Goal: Information Seeking & Learning: Compare options

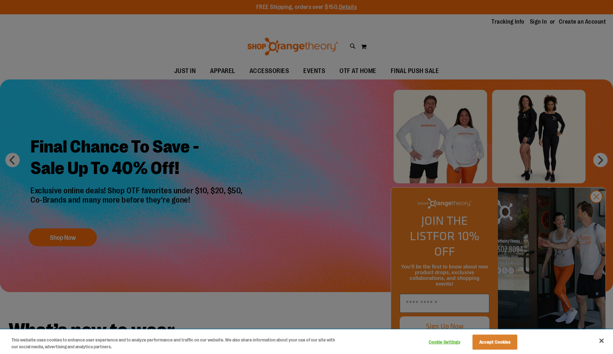
click at [494, 345] on button "Accept Cookies" at bounding box center [494, 342] width 45 height 15
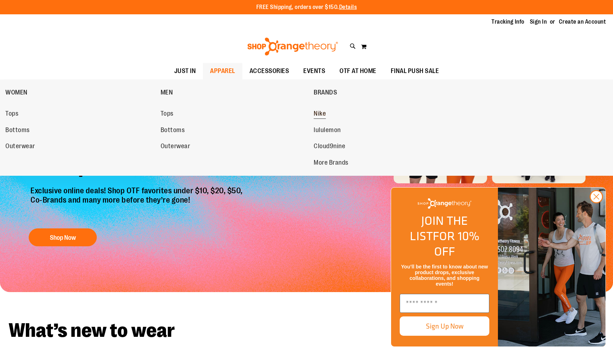
click at [320, 113] on span "Nike" at bounding box center [319, 114] width 12 height 9
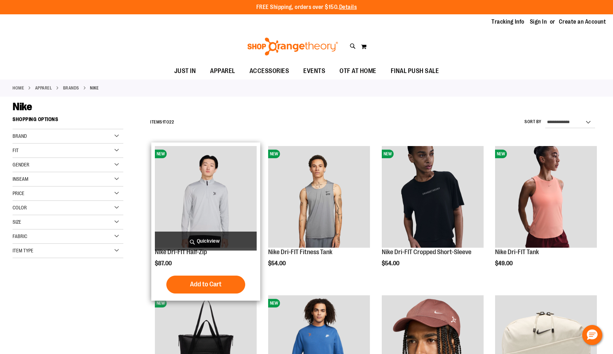
click at [203, 162] on img "product" at bounding box center [206, 197] width 102 height 102
click at [206, 187] on img "product" at bounding box center [206, 197] width 102 height 102
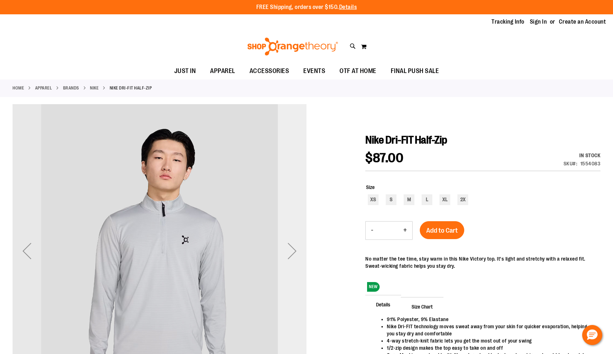
click at [286, 257] on div "Next" at bounding box center [292, 251] width 29 height 29
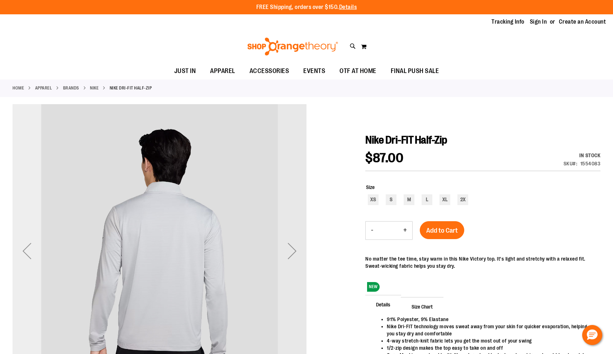
click at [32, 255] on div "Previous" at bounding box center [27, 251] width 29 height 29
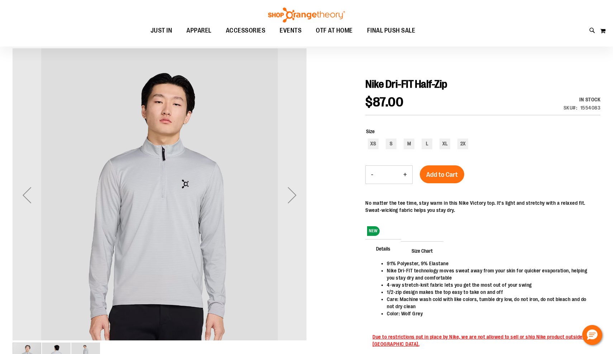
scroll to position [62, 0]
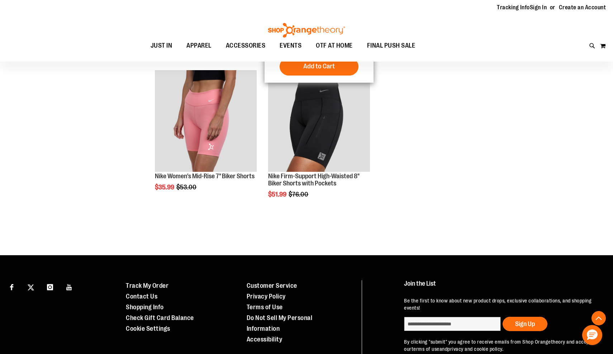
scroll to position [748, 0]
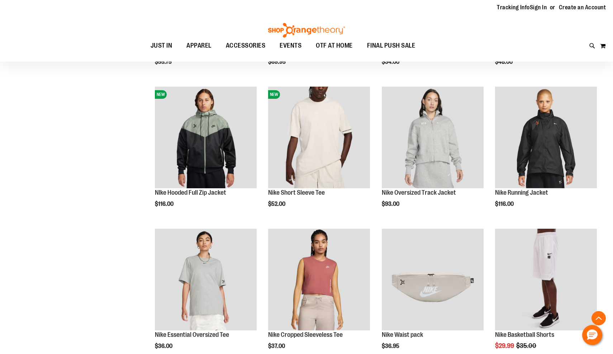
scroll to position [264, 0]
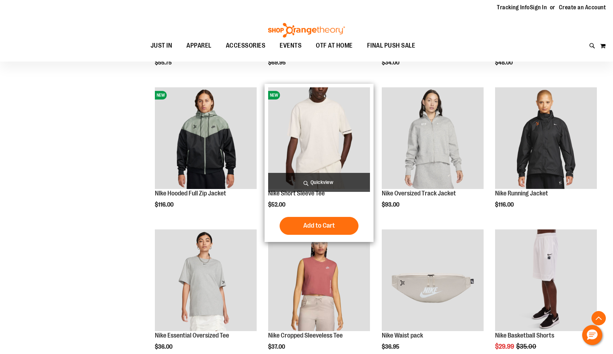
click at [346, 157] on img "product" at bounding box center [319, 138] width 102 height 102
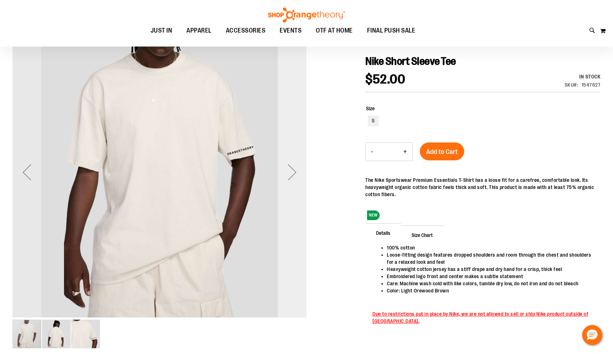
scroll to position [75, 0]
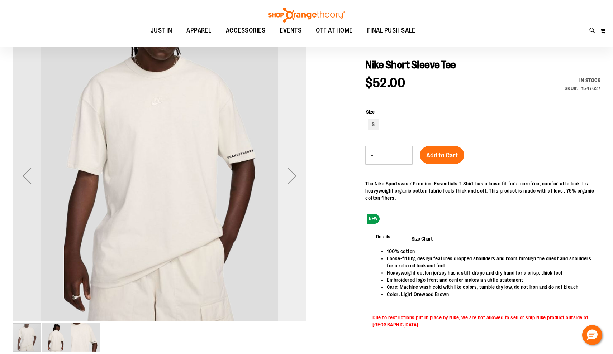
click at [293, 181] on div "Next" at bounding box center [292, 176] width 29 height 29
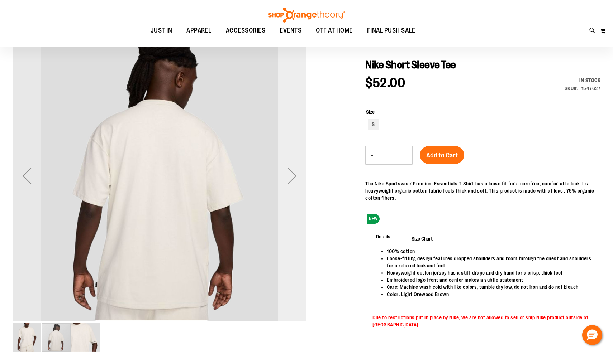
click at [293, 181] on div "Next" at bounding box center [292, 176] width 29 height 29
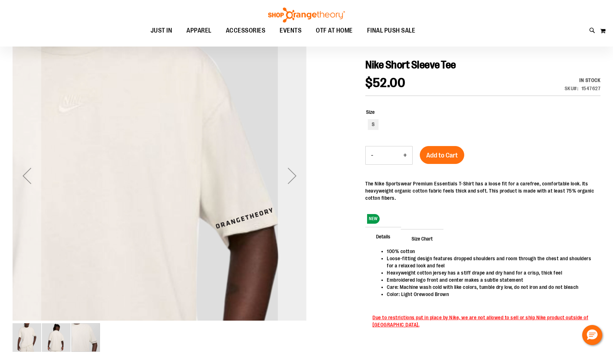
click at [293, 181] on div "Next" at bounding box center [292, 176] width 29 height 29
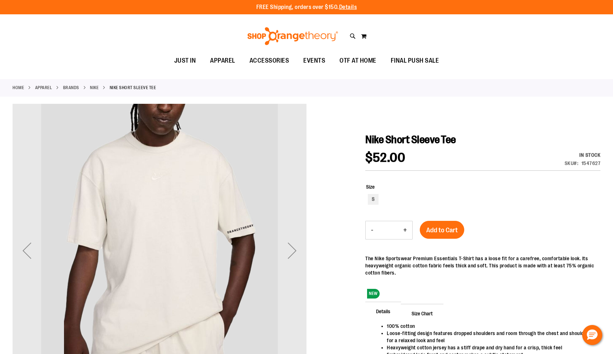
scroll to position [0, 0]
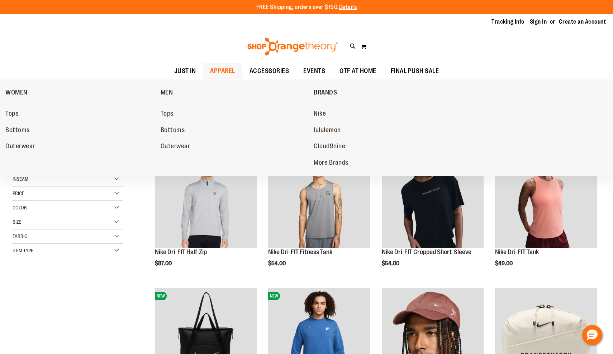
click at [318, 128] on span "lululemon" at bounding box center [326, 130] width 27 height 9
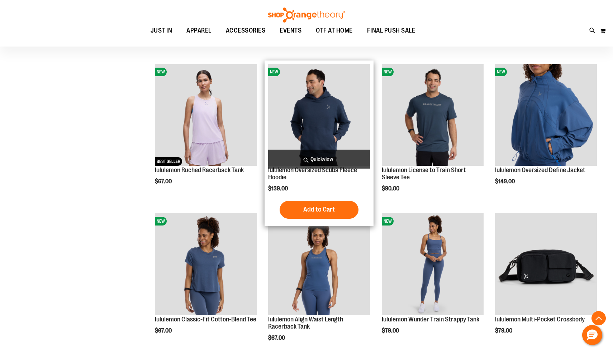
scroll to position [171, 0]
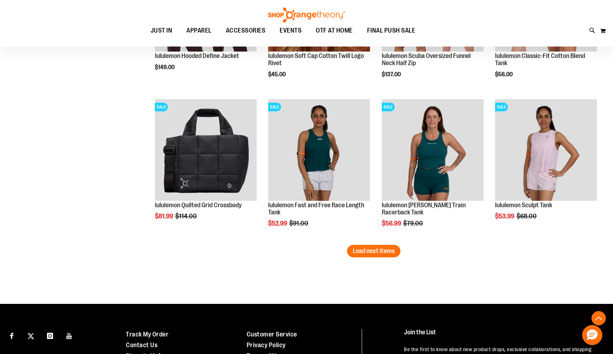
scroll to position [1118, 0]
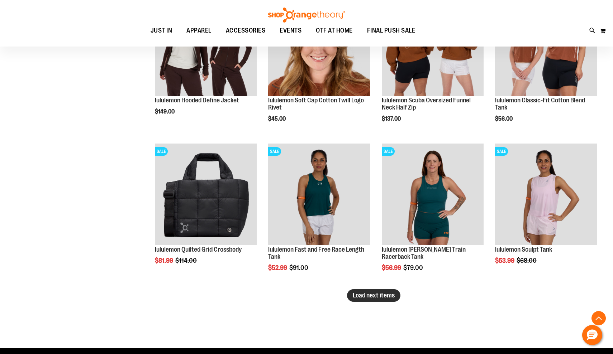
click at [370, 298] on span "Load next items" at bounding box center [374, 295] width 42 height 7
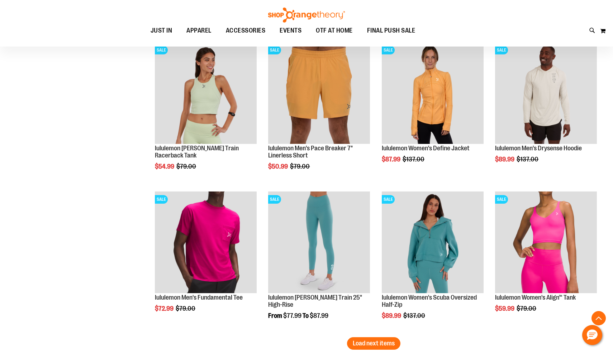
scroll to position [1519, 0]
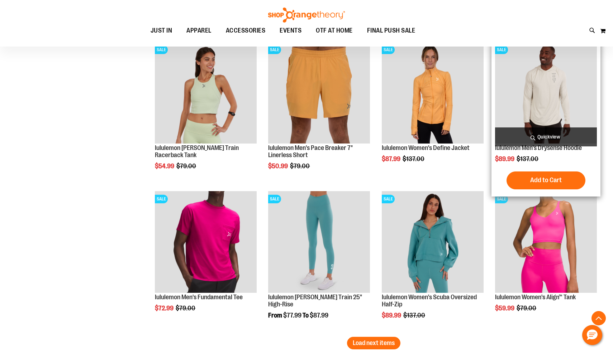
click at [562, 90] on img "product" at bounding box center [546, 93] width 102 height 102
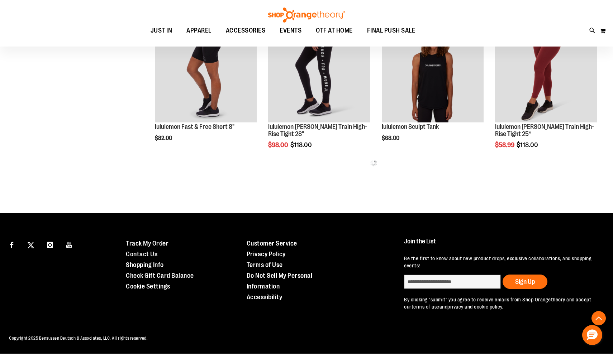
scroll to position [775, 0]
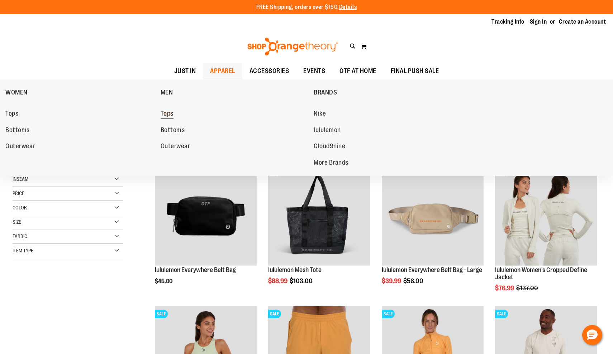
click at [168, 114] on span "Tops" at bounding box center [166, 114] width 13 height 9
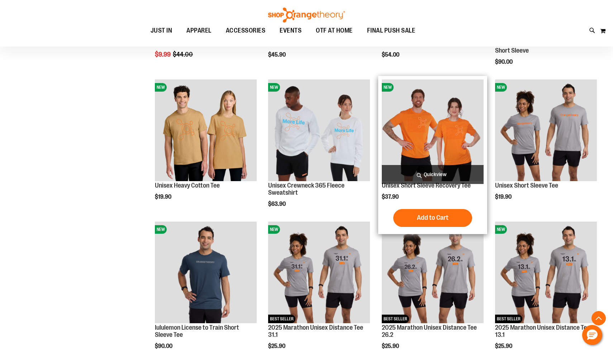
scroll to position [497, 0]
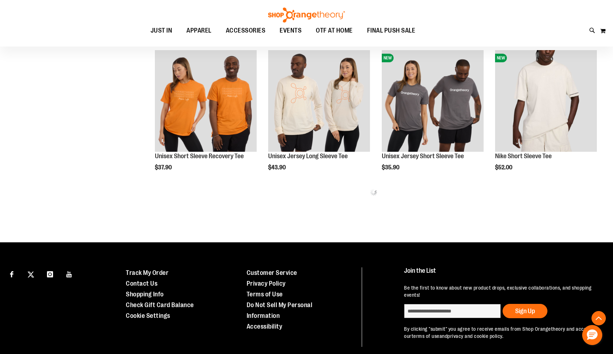
scroll to position [807, 0]
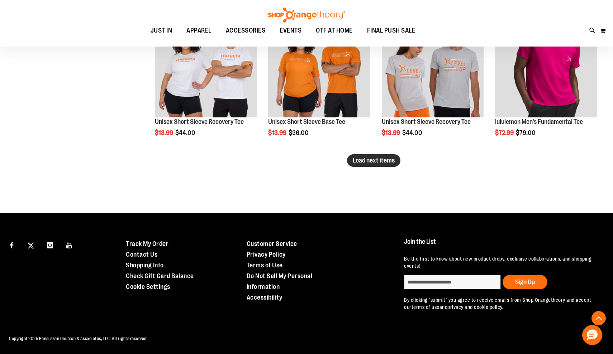
click at [360, 163] on span "Load next items" at bounding box center [374, 160] width 42 height 7
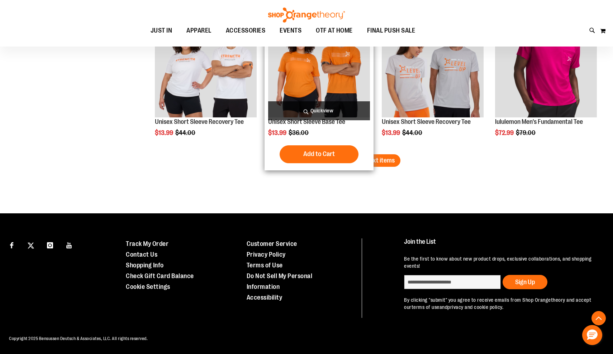
scroll to position [1255, 0]
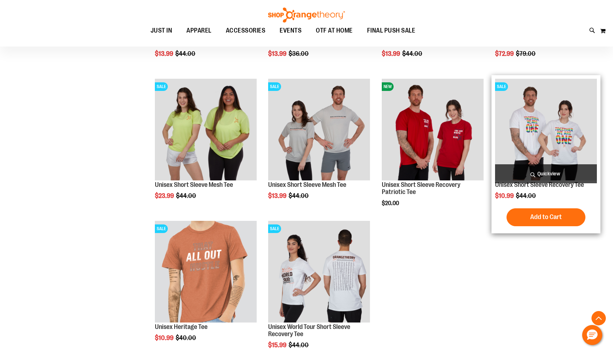
scroll to position [1349, 0]
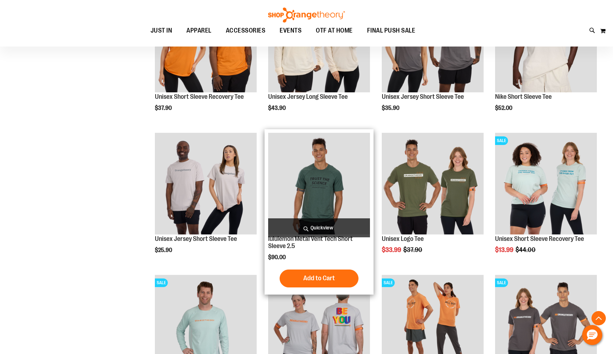
scroll to position [867, 0]
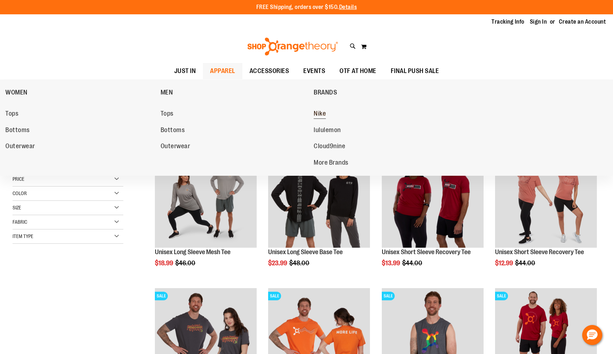
click at [319, 112] on span "Nike" at bounding box center [319, 114] width 12 height 9
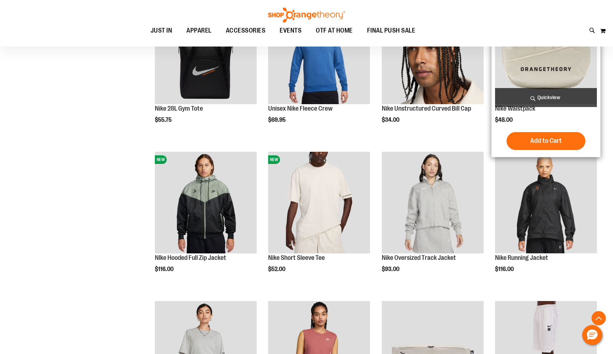
scroll to position [312, 0]
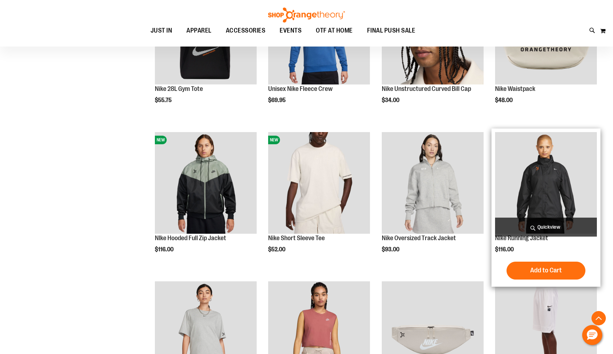
click at [551, 188] on img "product" at bounding box center [546, 183] width 102 height 102
